Goal: Task Accomplishment & Management: Complete application form

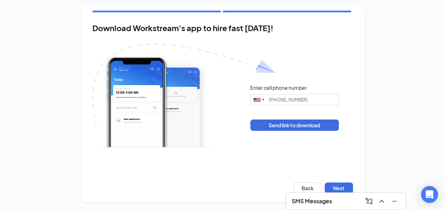
scroll to position [4, 0]
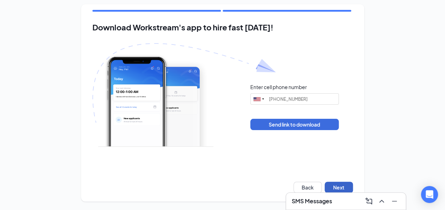
click at [346, 186] on button "Next" at bounding box center [339, 187] width 28 height 11
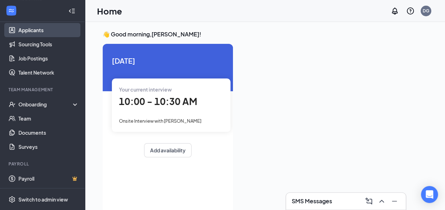
scroll to position [81, 0]
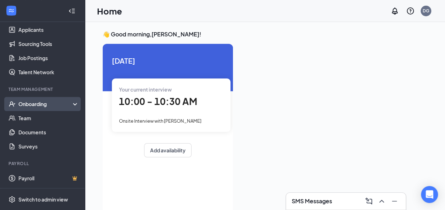
click at [38, 105] on div "Onboarding" at bounding box center [45, 104] width 55 height 7
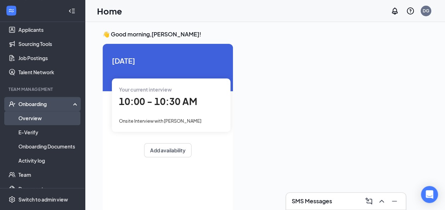
click at [19, 114] on link "Overview" at bounding box center [48, 118] width 61 height 14
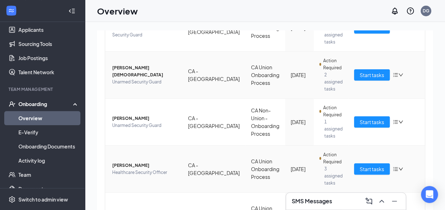
scroll to position [180, 0]
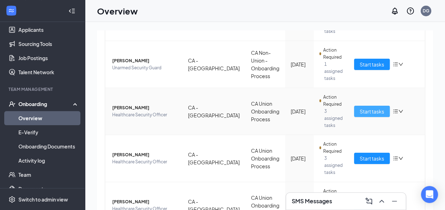
drag, startPoint x: 368, startPoint y: 85, endPoint x: 350, endPoint y: 85, distance: 18.1
click at [368, 108] on span "Start tasks" at bounding box center [372, 112] width 24 height 8
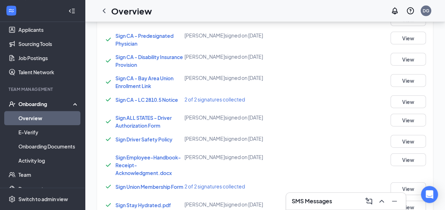
scroll to position [697, 0]
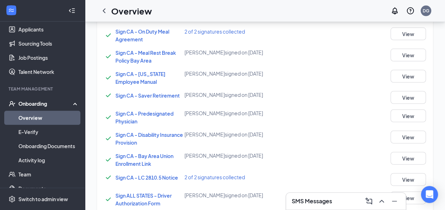
click at [106, 13] on icon "ChevronLeft" at bounding box center [104, 11] width 8 height 8
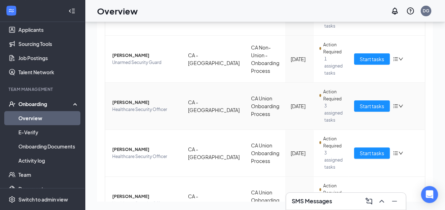
scroll to position [177, 0]
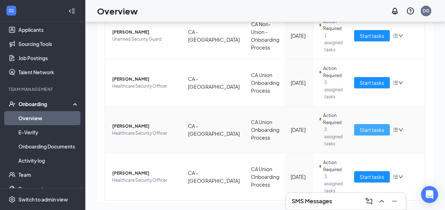
click at [361, 124] on button "Start tasks" at bounding box center [372, 129] width 36 height 11
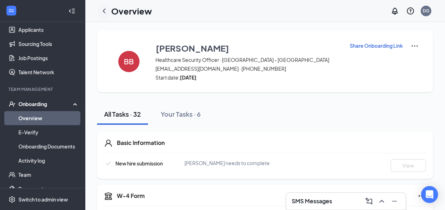
click at [103, 13] on icon "ChevronLeft" at bounding box center [104, 11] width 8 height 8
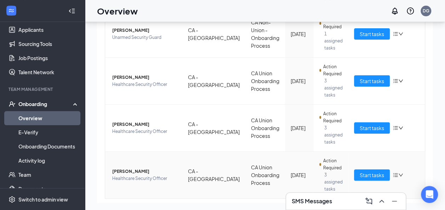
scroll to position [32, 0]
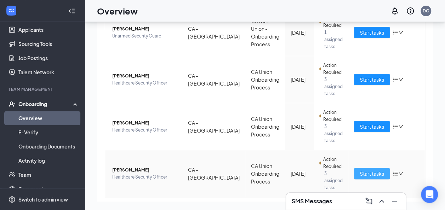
click at [374, 170] on span "Start tasks" at bounding box center [372, 174] width 24 height 8
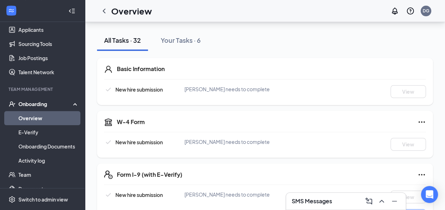
scroll to position [35, 0]
